Goal: Transaction & Acquisition: Purchase product/service

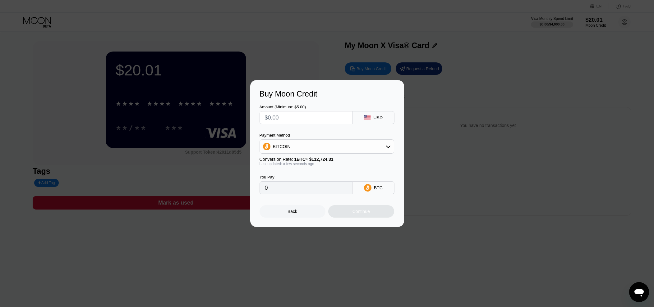
click at [294, 116] on input "text" at bounding box center [306, 118] width 82 height 12
click at [339, 46] on div at bounding box center [329, 153] width 659 height 307
click at [295, 223] on div "Buy Moon Credit Amount (Minimum: $5.00) USD Payment Method BITCOIN Conversion R…" at bounding box center [327, 153] width 154 height 147
click at [281, 214] on div "Back" at bounding box center [293, 211] width 66 height 12
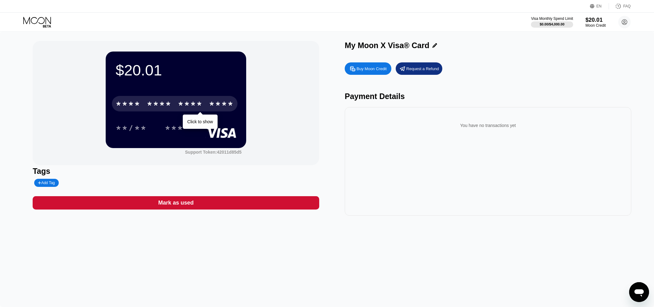
click at [187, 102] on div "* * * *" at bounding box center [190, 105] width 25 height 10
click at [184, 105] on div "* * * *" at bounding box center [190, 105] width 25 height 10
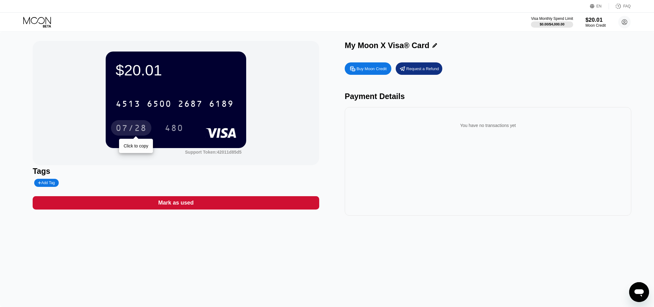
click at [143, 126] on div "07/28" at bounding box center [131, 129] width 31 height 10
click at [180, 132] on div "480" at bounding box center [174, 129] width 19 height 10
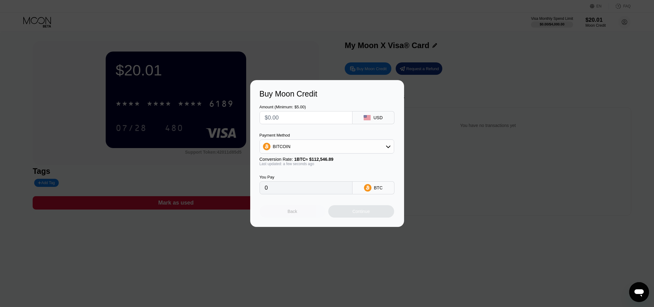
click at [294, 217] on div "Back" at bounding box center [293, 211] width 66 height 12
